Goal: Information Seeking & Learning: Check status

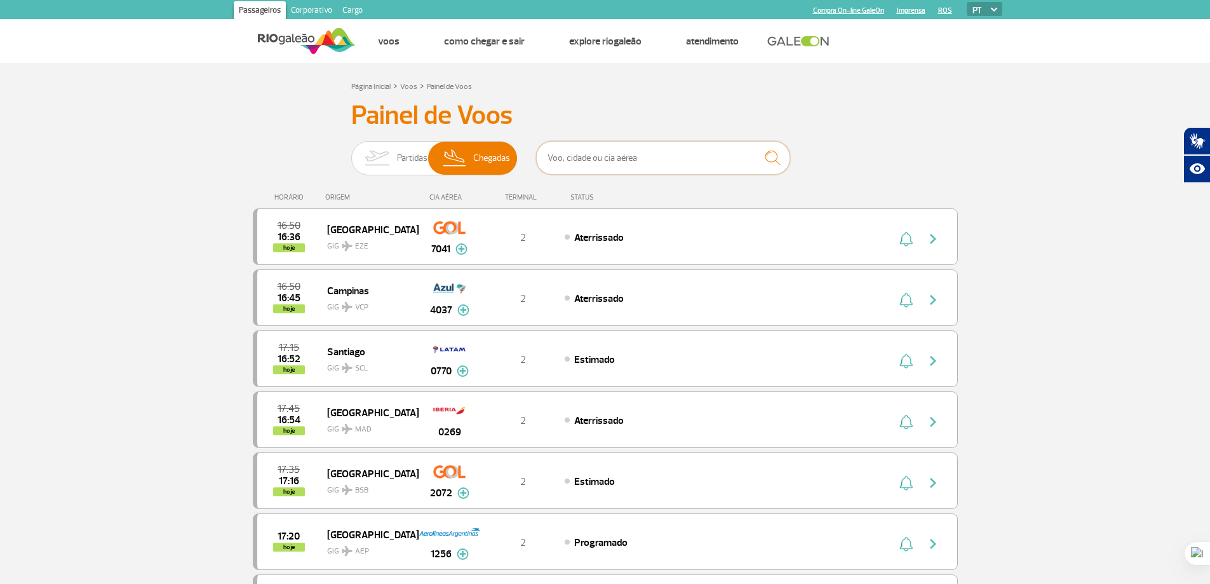
click at [613, 146] on input "text" at bounding box center [663, 158] width 254 height 34
paste input "EK-247"
type input "EK-247"
click at [775, 158] on img "submit" at bounding box center [772, 158] width 27 height 26
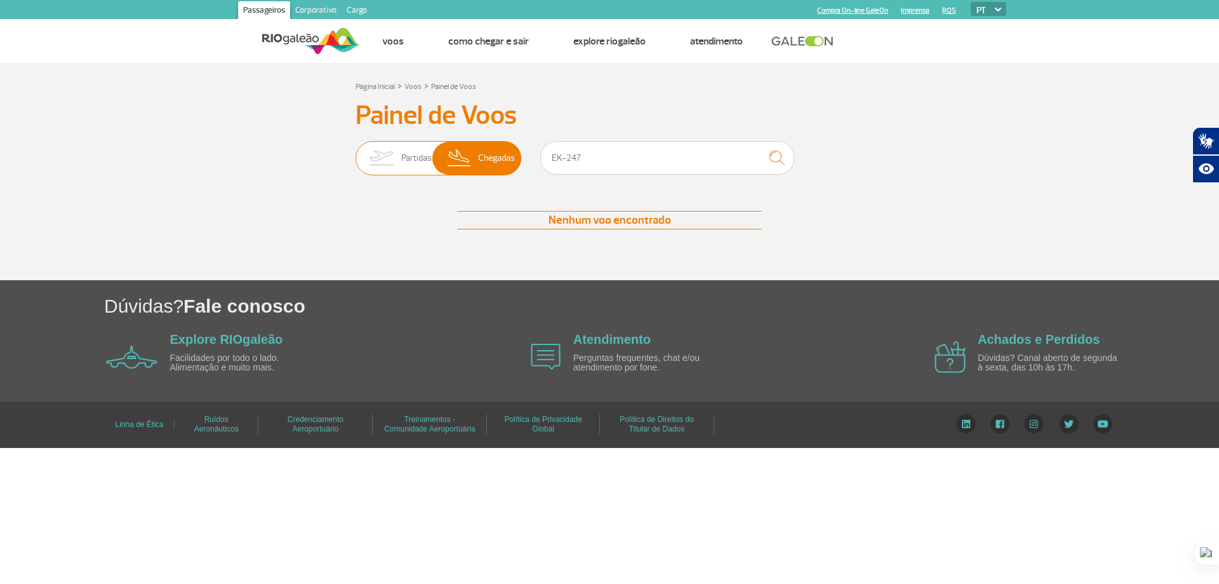
click at [412, 157] on span "Partidas" at bounding box center [416, 158] width 30 height 33
click at [356, 152] on input "Partidas Chegadas" at bounding box center [356, 152] width 0 height 0
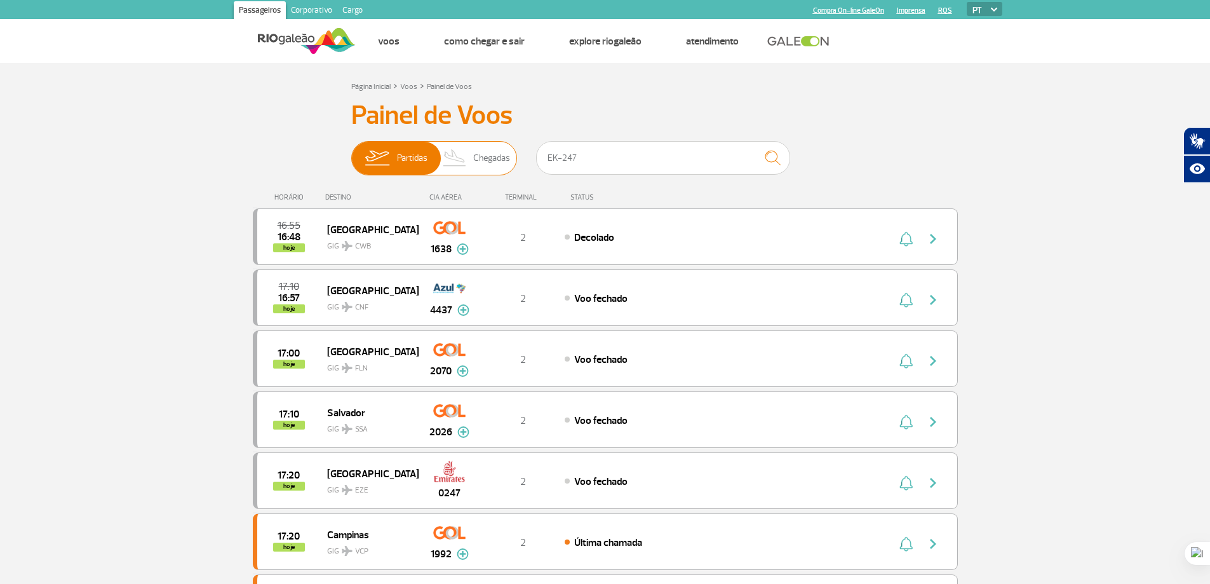
click at [471, 163] on img at bounding box center [454, 158] width 37 height 33
click at [351, 152] on input "Partidas Chegadas" at bounding box center [351, 152] width 0 height 0
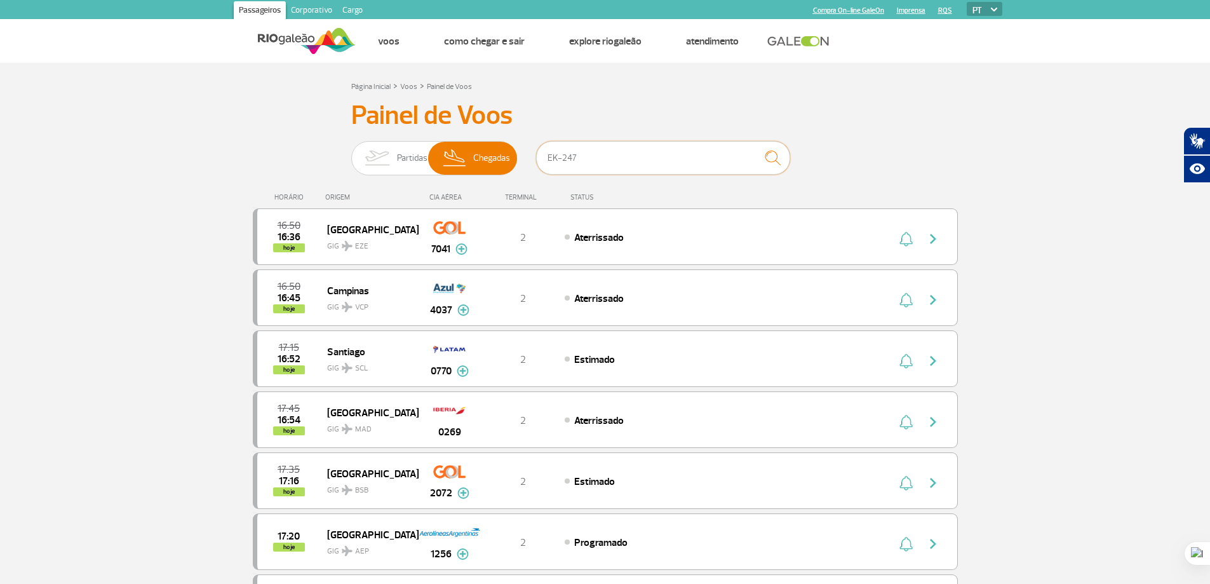
click at [598, 156] on input "EK-247" at bounding box center [663, 158] width 254 height 34
click at [598, 158] on input "EK-247" at bounding box center [663, 158] width 254 height 34
click at [443, 88] on link "Painel de Voos" at bounding box center [449, 87] width 45 height 10
click at [407, 87] on link "Voos" at bounding box center [408, 87] width 17 height 10
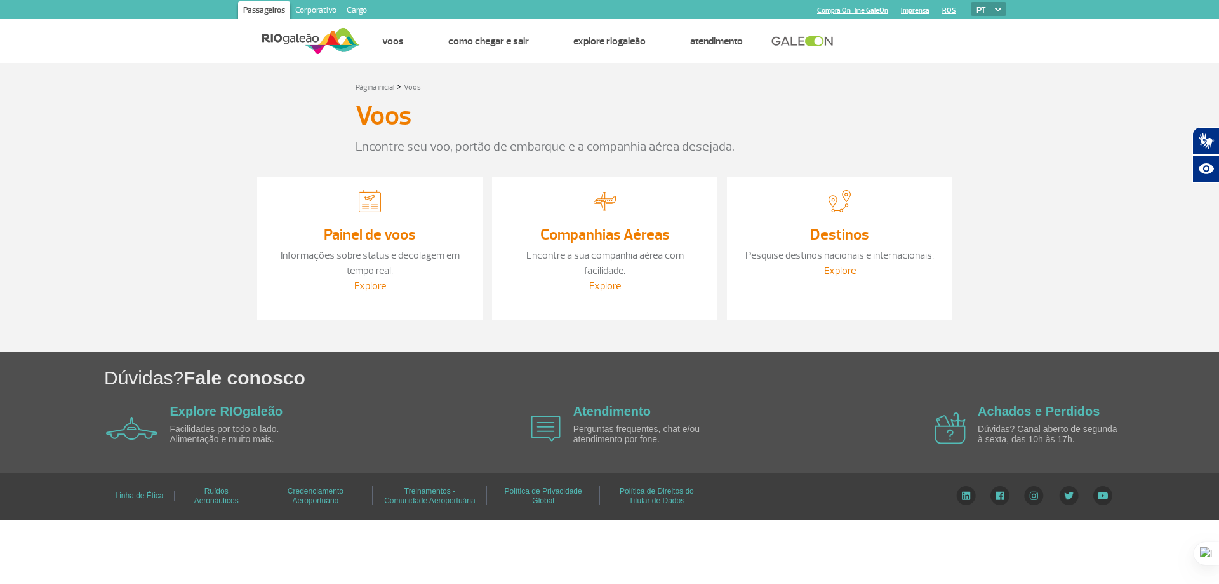
click at [368, 286] on link "Explore" at bounding box center [370, 285] width 32 height 13
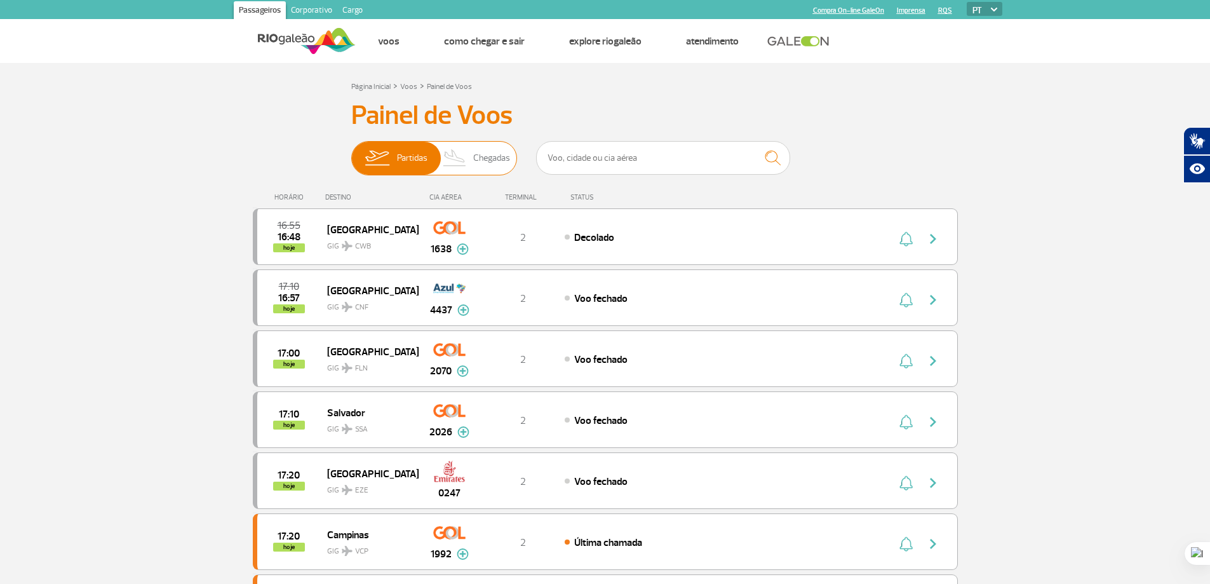
click at [469, 161] on img at bounding box center [454, 158] width 37 height 33
click at [351, 152] on input "Partidas Chegadas" at bounding box center [351, 152] width 0 height 0
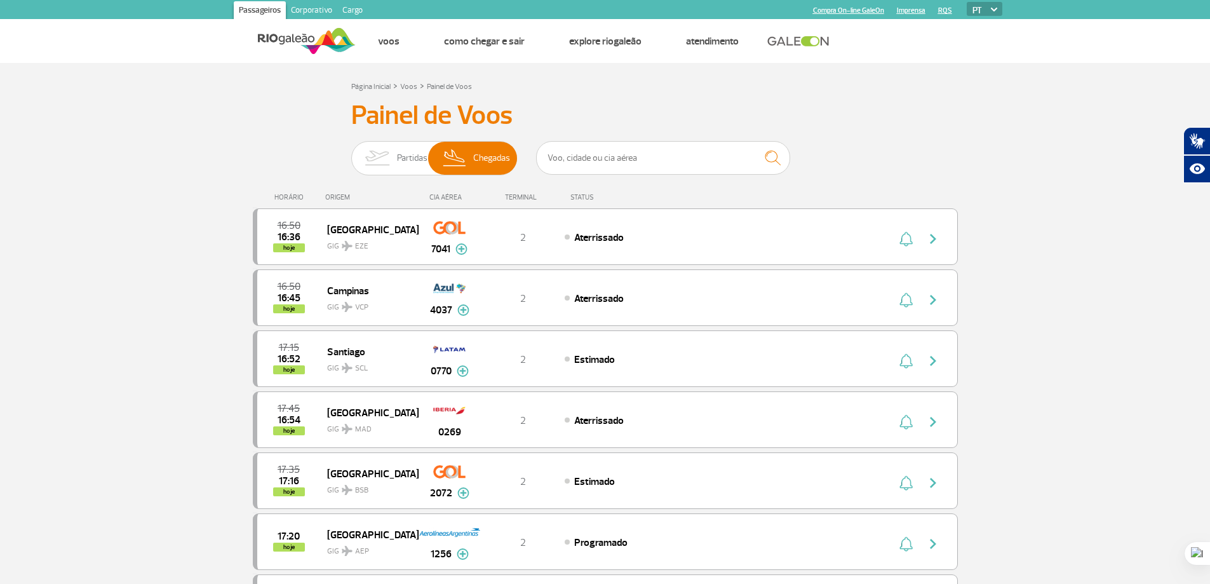
click at [589, 198] on div "STATUS" at bounding box center [616, 197] width 104 height 8
click at [340, 198] on div "ORIGEM" at bounding box center [371, 197] width 93 height 8
click at [412, 88] on link "Voos" at bounding box center [408, 87] width 17 height 10
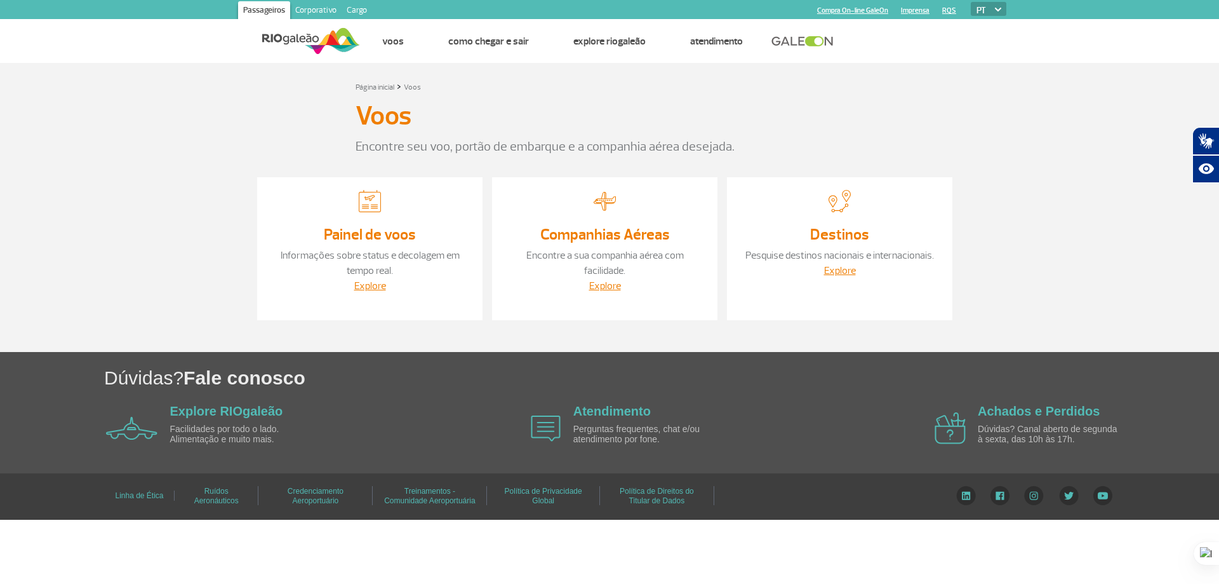
click at [603, 278] on div "Explore" at bounding box center [605, 285] width 200 height 15
click at [602, 278] on div "Explore" at bounding box center [605, 285] width 200 height 15
click at [603, 279] on link "Explore" at bounding box center [605, 285] width 32 height 13
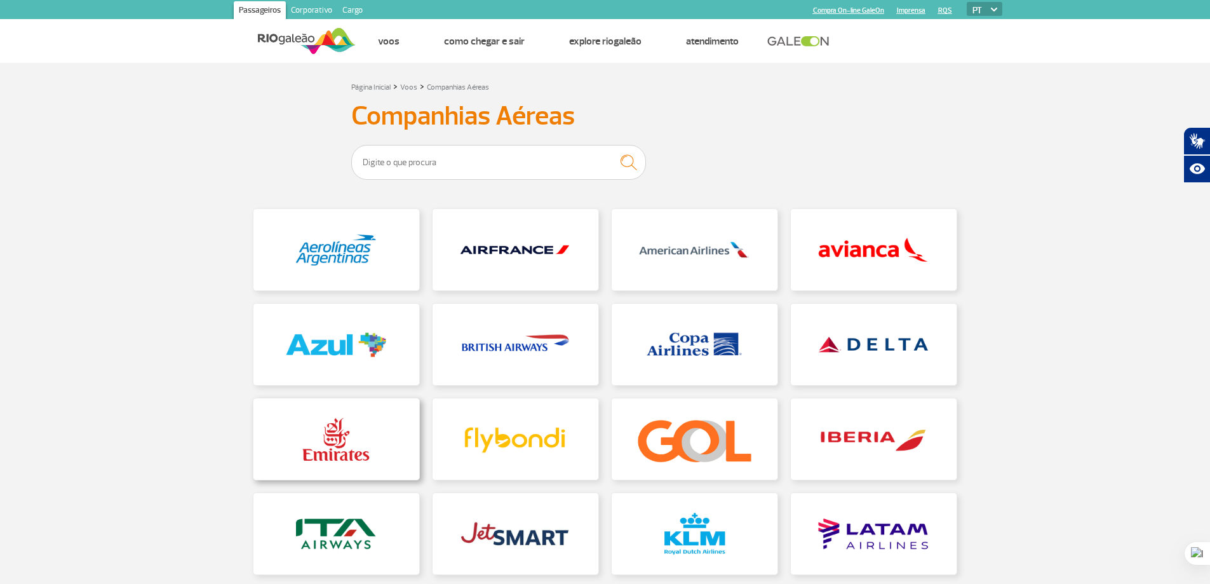
click at [324, 441] on link at bounding box center [336, 438] width 166 height 81
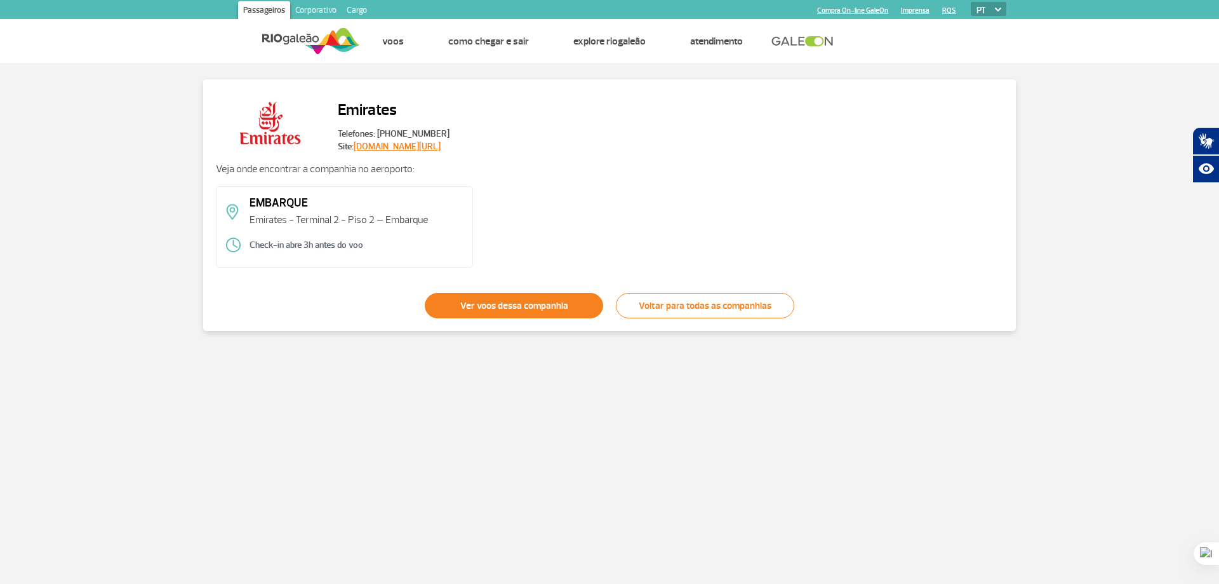
click at [539, 302] on link "Ver voos dessa companhia" at bounding box center [514, 305] width 178 height 25
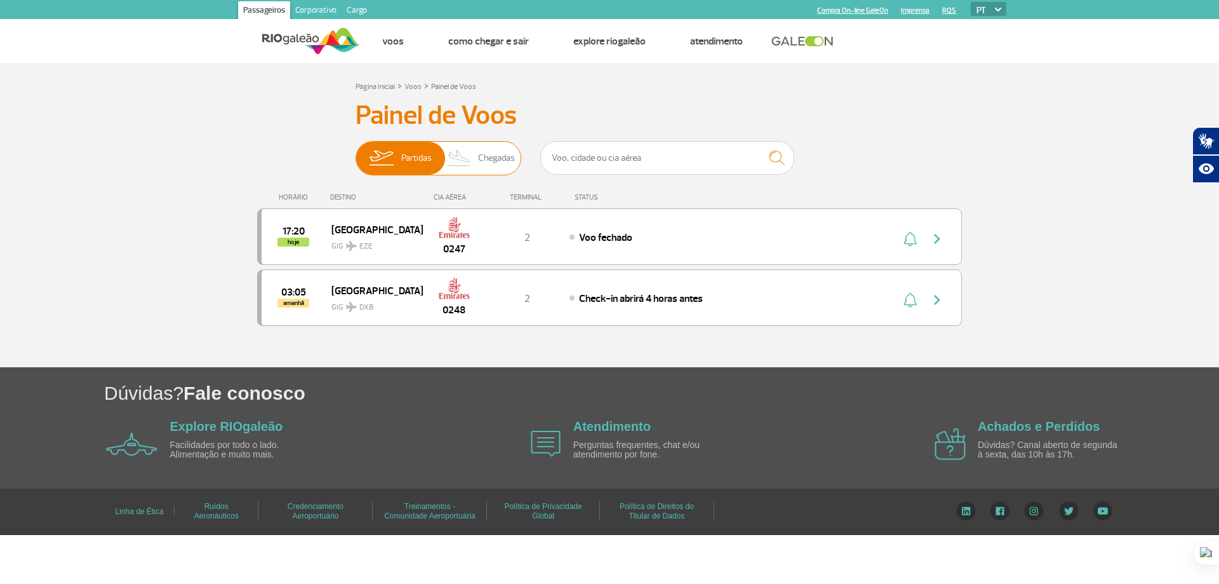
click at [484, 173] on span "Chegadas" at bounding box center [496, 158] width 37 height 33
click at [356, 152] on input "Partidas Chegadas" at bounding box center [356, 152] width 0 height 0
